Goal: Check status

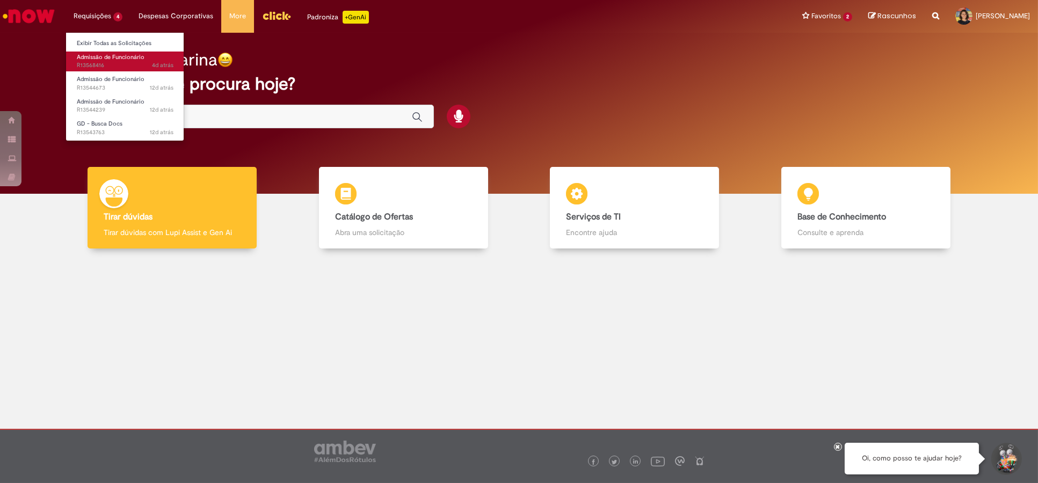
click at [117, 61] on link "Admissão de Funcionário 4d atrás 4 dias atrás R13568416" at bounding box center [125, 62] width 118 height 20
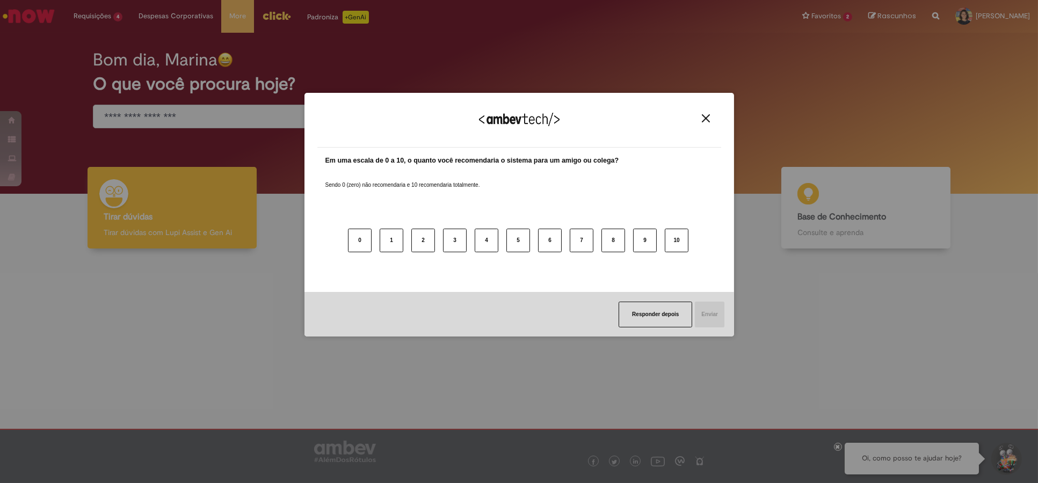
click at [703, 114] on img "Close" at bounding box center [706, 118] width 8 height 8
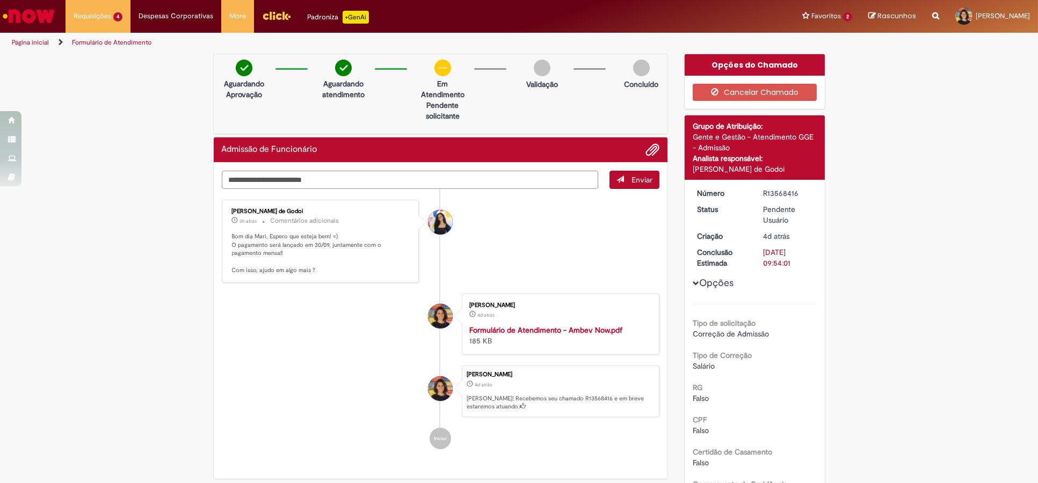
click at [444, 172] on textarea "Digite sua mensagem aqui..." at bounding box center [410, 180] width 377 height 18
type textarea "**********"
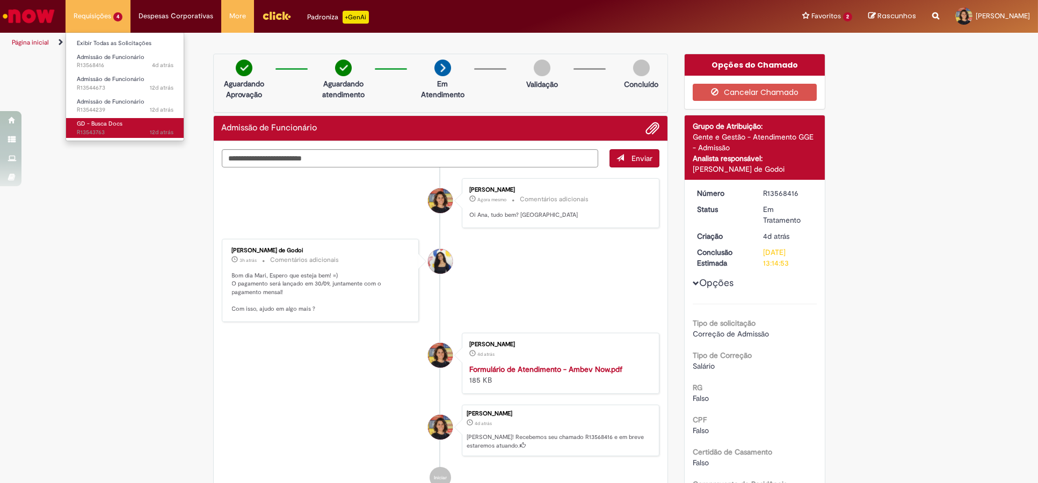
click at [129, 128] on span "12d atrás 12 dias atrás R13543763" at bounding box center [125, 132] width 97 height 9
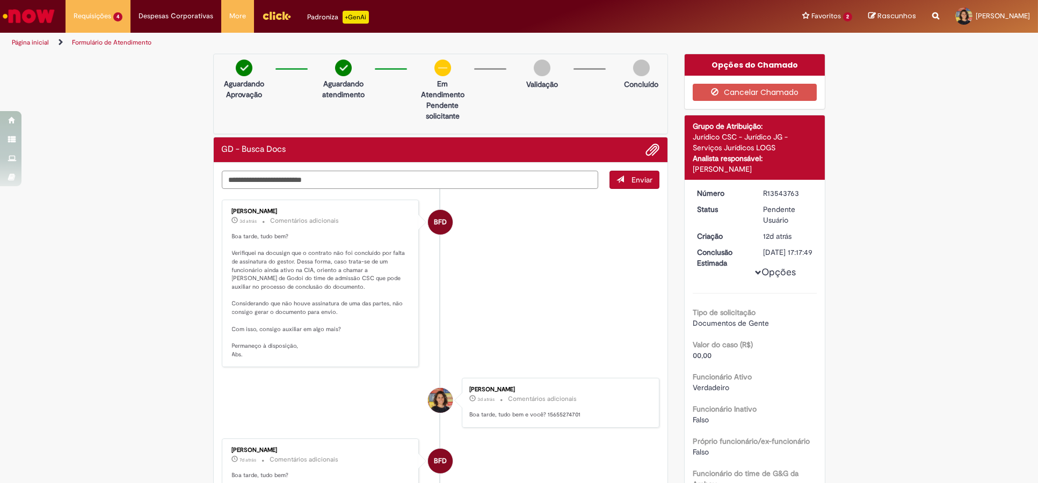
click at [313, 180] on textarea "Digite sua mensagem aqui..." at bounding box center [410, 180] width 377 height 18
